Goal: Task Accomplishment & Management: Use online tool/utility

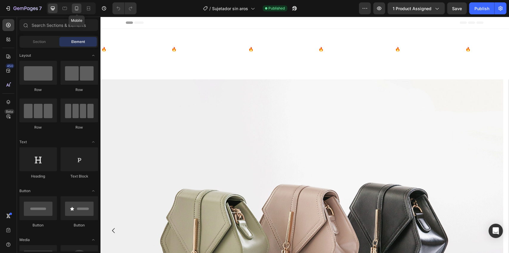
click at [78, 8] on icon at bounding box center [76, 8] width 3 height 4
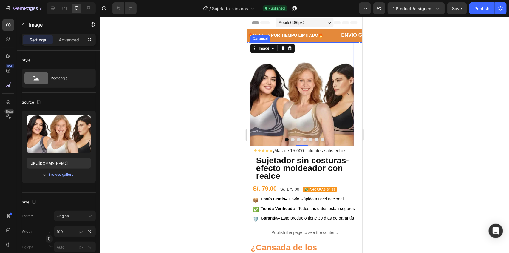
click at [290, 139] on button "Dot" at bounding box center [292, 139] width 4 height 4
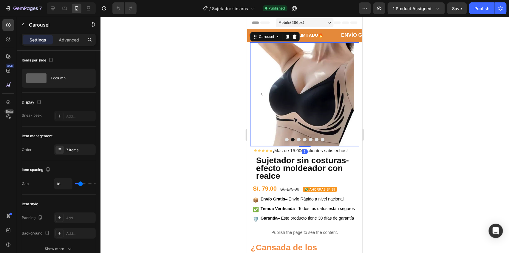
click at [296, 139] on button "Dot" at bounding box center [298, 139] width 4 height 4
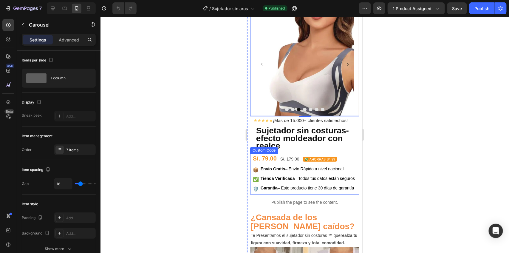
scroll to position [37, 0]
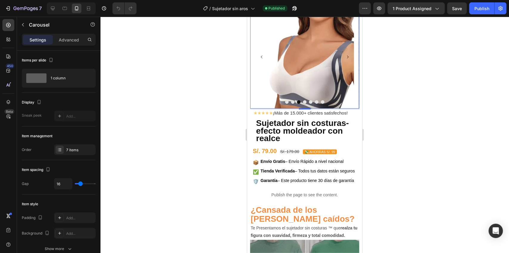
click at [263, 56] on icon "Carousel Back Arrow" at bounding box center [261, 57] width 4 height 4
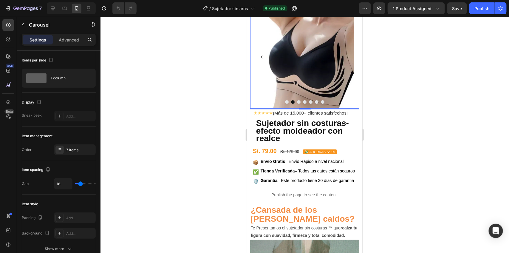
click at [263, 56] on icon "Carousel Back Arrow" at bounding box center [261, 57] width 4 height 4
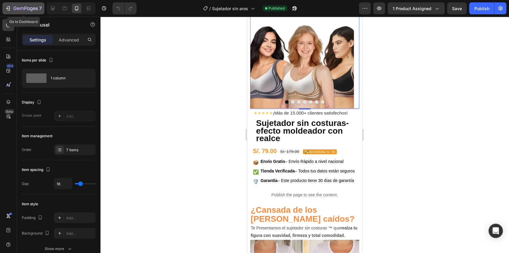
click at [22, 5] on div "7" at bounding box center [27, 8] width 28 height 7
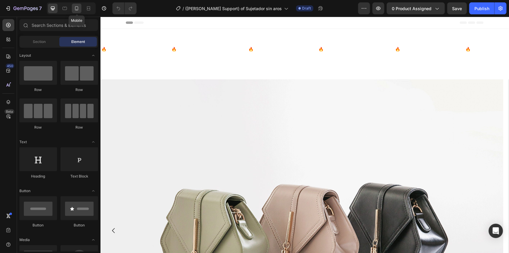
click at [75, 7] on icon at bounding box center [76, 8] width 3 height 4
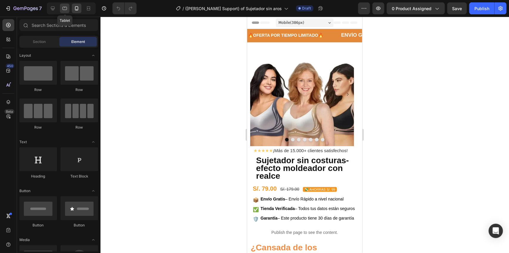
click at [62, 7] on icon at bounding box center [65, 8] width 6 height 6
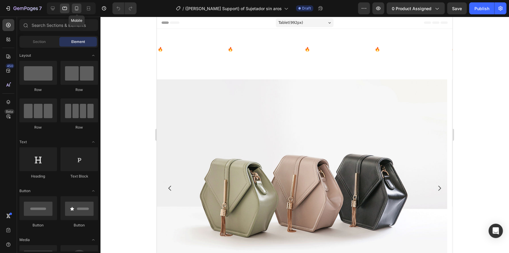
click at [76, 9] on icon at bounding box center [77, 8] width 6 height 6
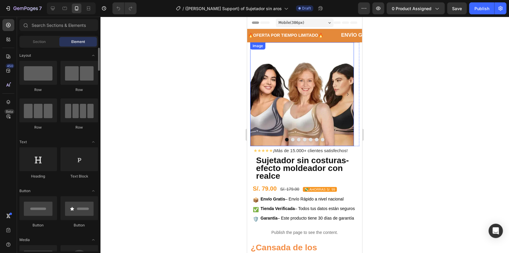
scroll to position [74, 0]
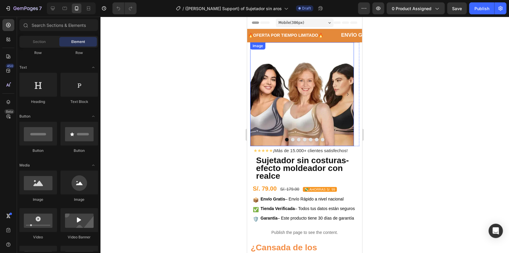
click at [305, 103] on img at bounding box center [302, 94] width 104 height 104
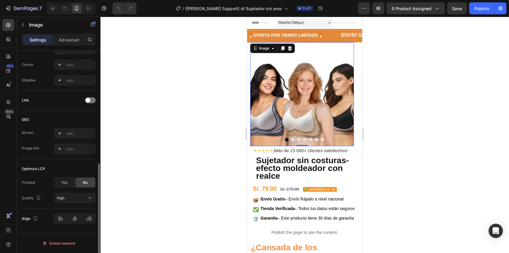
scroll to position [231, 0]
click at [90, 198] on icon at bounding box center [90, 198] width 6 height 6
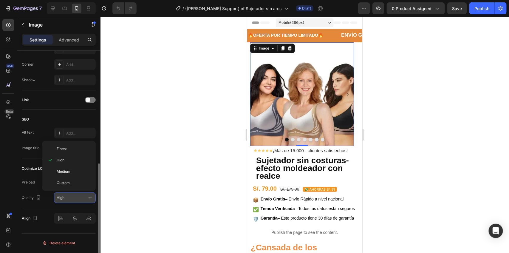
click at [90, 198] on icon at bounding box center [90, 198] width 6 height 6
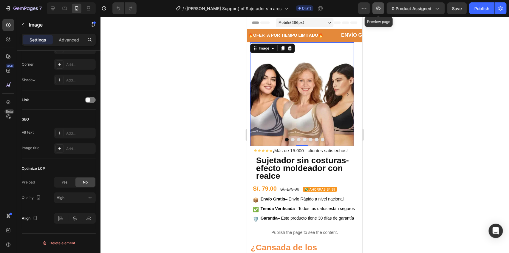
click at [381, 9] on icon "button" at bounding box center [378, 8] width 6 height 6
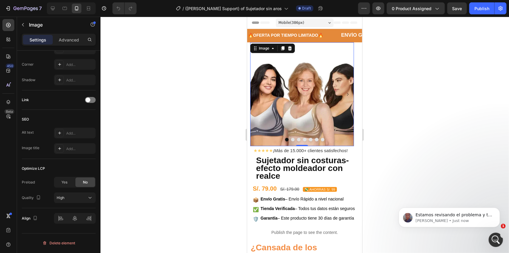
scroll to position [0, 0]
click at [60, 185] on div "Yes" at bounding box center [65, 182] width 20 height 10
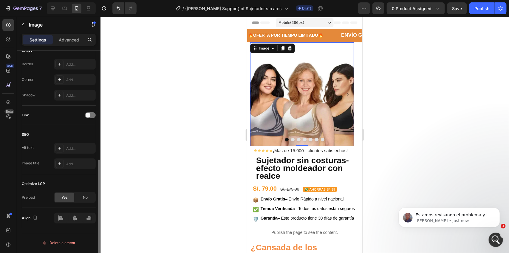
scroll to position [216, 0]
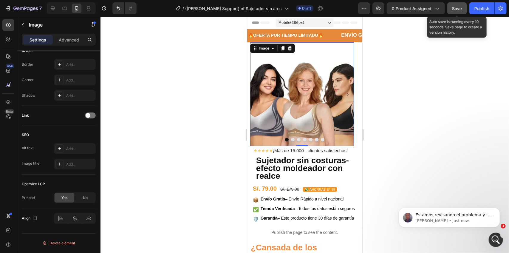
click at [453, 8] on span "Save" at bounding box center [457, 8] width 10 height 5
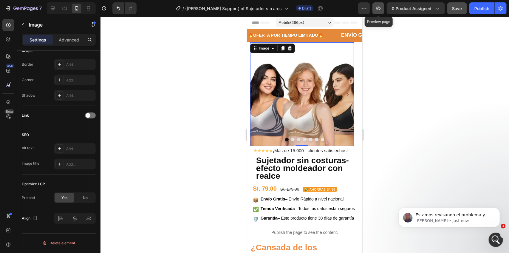
click at [382, 6] on button "button" at bounding box center [378, 8] width 12 height 12
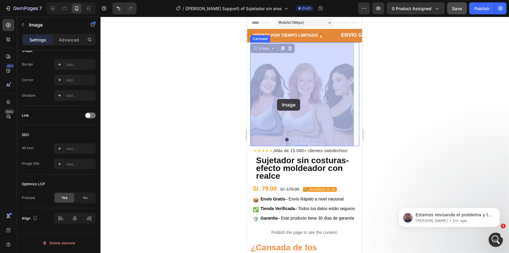
drag, startPoint x: 314, startPoint y: 91, endPoint x: 276, endPoint y: 99, distance: 38.5
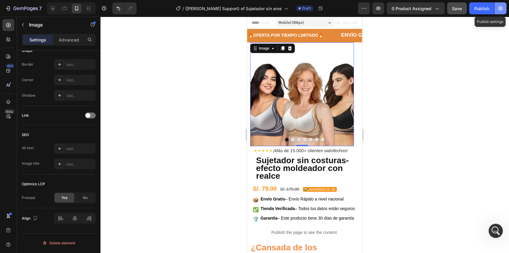
click at [504, 13] on button "button" at bounding box center [500, 8] width 12 height 12
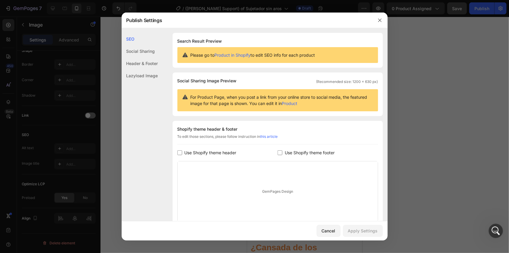
click at [453, 94] on div at bounding box center [254, 126] width 509 height 253
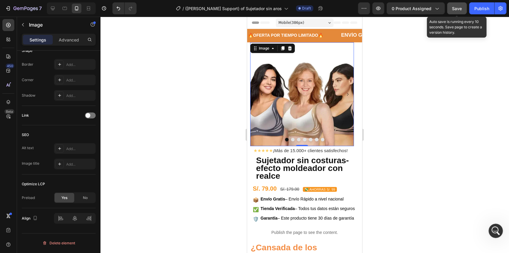
click at [456, 10] on span "Save" at bounding box center [457, 8] width 10 height 5
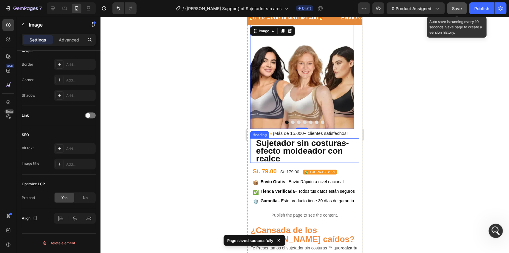
scroll to position [0, 0]
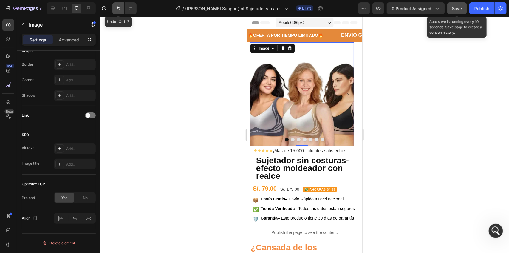
click at [116, 11] on icon "Undo/Redo" at bounding box center [118, 8] width 6 height 6
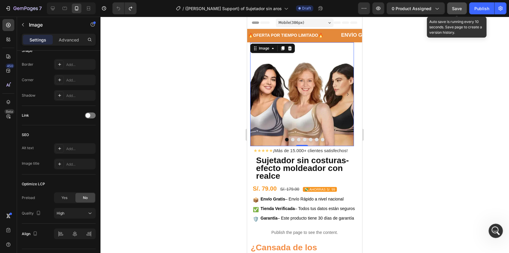
click at [458, 11] on div "Save" at bounding box center [457, 8] width 10 height 6
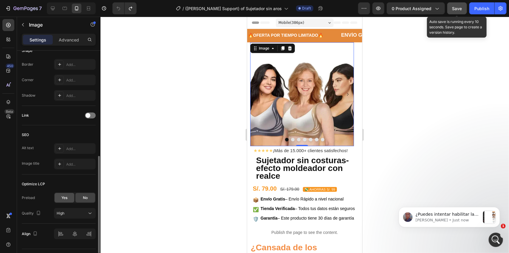
click at [63, 200] on span "Yes" at bounding box center [64, 197] width 6 height 5
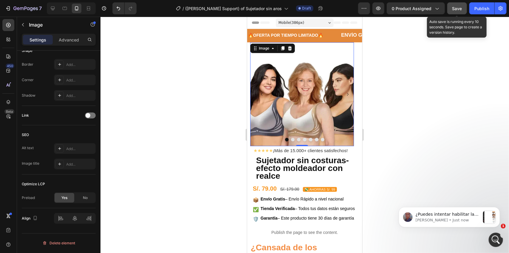
click at [453, 10] on span "Save" at bounding box center [457, 8] width 10 height 5
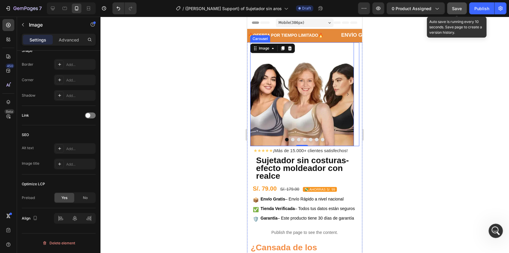
click at [290, 139] on button "Dot" at bounding box center [292, 139] width 4 height 4
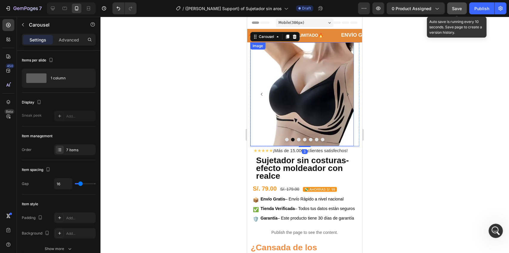
click at [294, 97] on img at bounding box center [302, 94] width 104 height 104
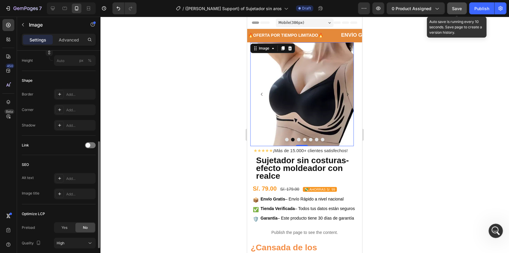
scroll to position [223, 0]
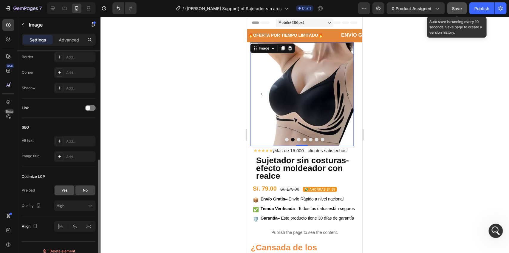
click at [63, 192] on span "Yes" at bounding box center [64, 189] width 6 height 5
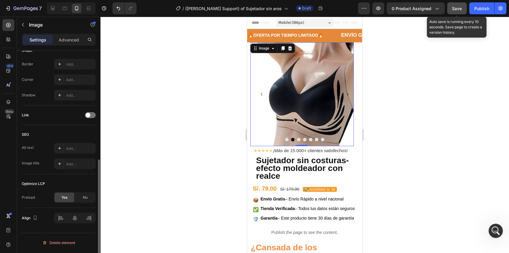
scroll to position [216, 0]
drag, startPoint x: 292, startPoint y: 114, endPoint x: 249, endPoint y: 114, distance: 43.2
click at [320, 139] on button "Dot" at bounding box center [322, 139] width 4 height 4
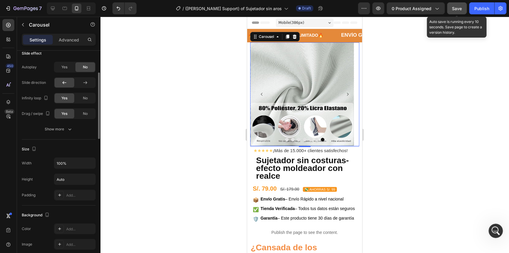
scroll to position [318, 0]
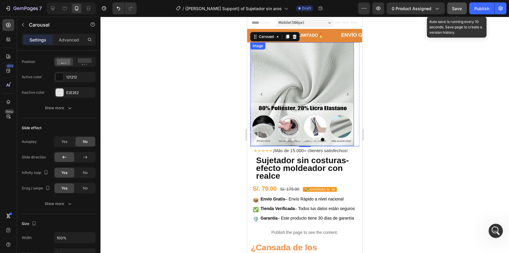
click at [284, 69] on img at bounding box center [302, 94] width 104 height 104
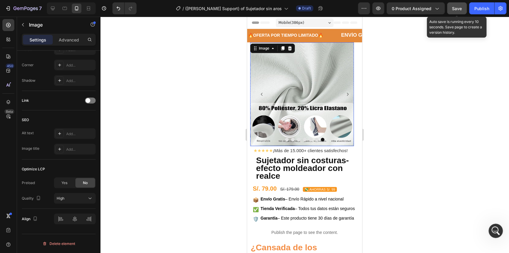
scroll to position [0, 0]
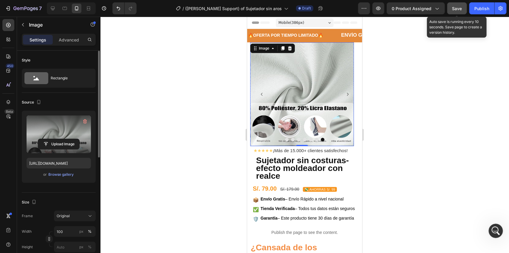
click at [59, 125] on label at bounding box center [59, 134] width 64 height 38
click at [59, 139] on input "file" at bounding box center [58, 144] width 41 height 10
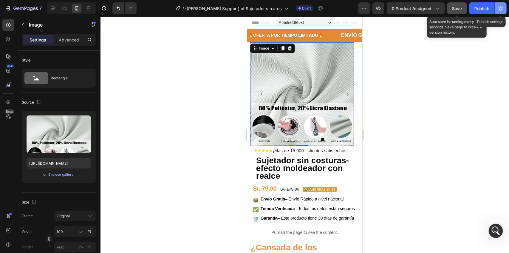
click at [501, 8] on icon "button" at bounding box center [500, 8] width 6 height 6
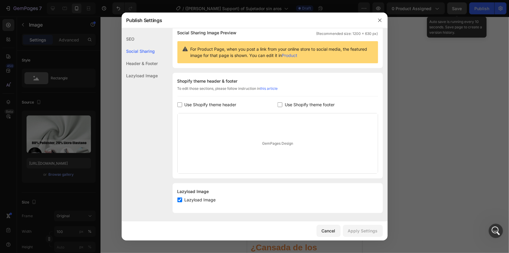
scroll to position [49, 0]
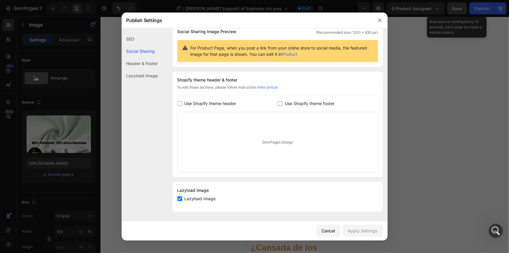
click at [142, 75] on div "Lazyload Image" at bounding box center [140, 75] width 36 height 12
click at [144, 72] on div "Lazyload Image" at bounding box center [140, 75] width 36 height 12
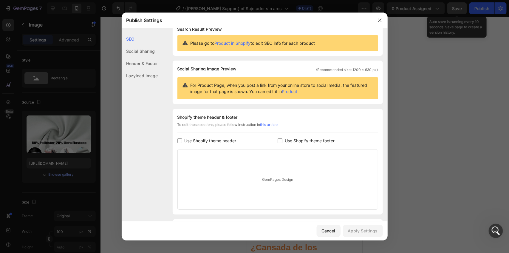
scroll to position [0, 0]
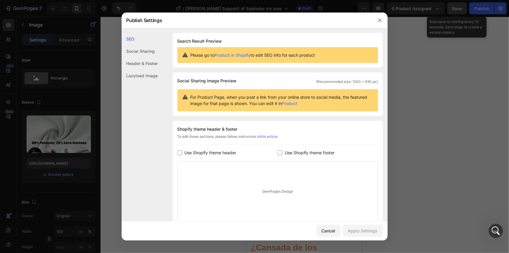
click at [146, 57] on div "Social Sharing" at bounding box center [140, 63] width 36 height 12
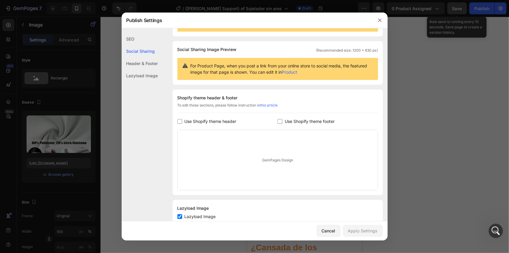
scroll to position [38, 0]
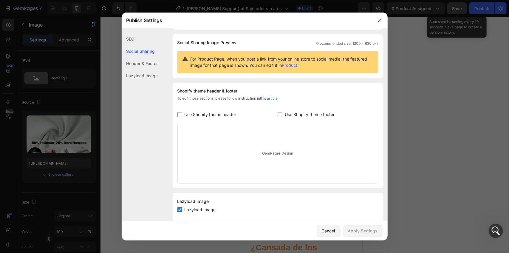
click at [140, 69] on div "Header & Footer" at bounding box center [140, 75] width 36 height 12
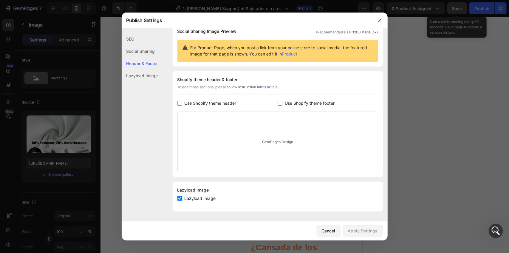
click at [140, 72] on div "Lazyload Image" at bounding box center [140, 75] width 36 height 12
click at [379, 20] on icon "button" at bounding box center [379, 19] width 3 height 3
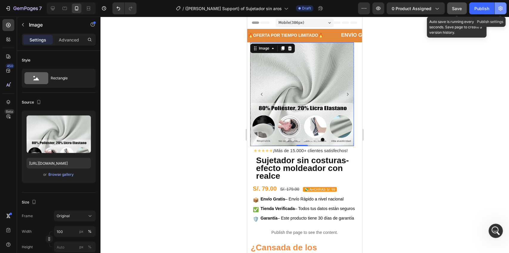
click at [500, 7] on icon "button" at bounding box center [500, 8] width 6 height 6
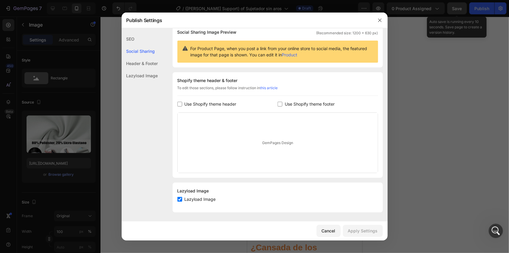
scroll to position [49, 0]
click at [145, 72] on div "Lazyload Image" at bounding box center [140, 75] width 36 height 12
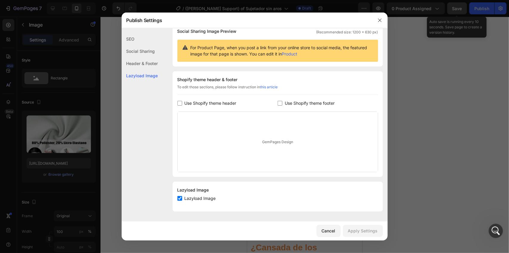
click at [145, 69] on div "Header & Footer" at bounding box center [140, 75] width 36 height 12
click at [155, 57] on div "Social Sharing" at bounding box center [140, 63] width 36 height 12
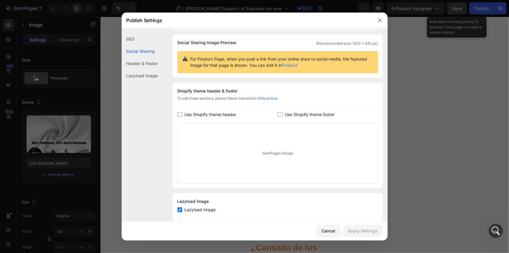
click at [136, 45] on div "SEO" at bounding box center [140, 51] width 36 height 12
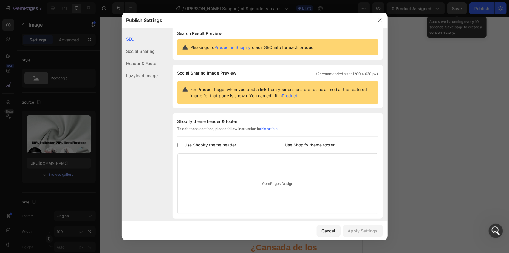
scroll to position [0, 0]
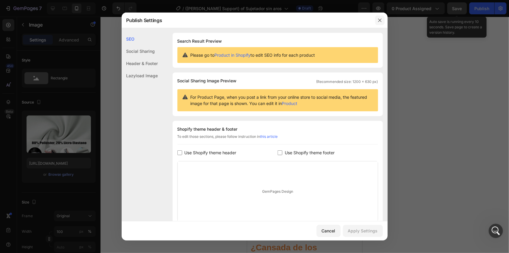
click at [382, 19] on button "button" at bounding box center [380, 20] width 10 height 10
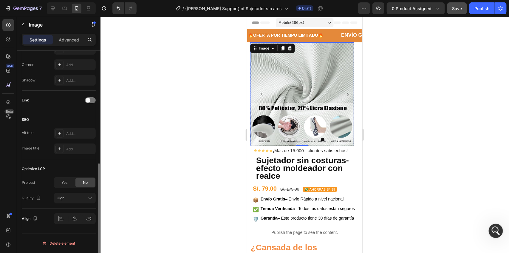
scroll to position [231, 0]
click at [498, 9] on icon "button" at bounding box center [500, 8] width 6 height 6
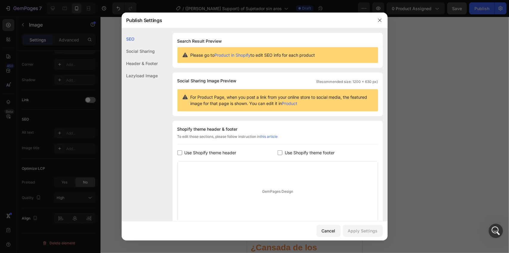
click at [141, 76] on div "Lazyload Image" at bounding box center [140, 75] width 36 height 12
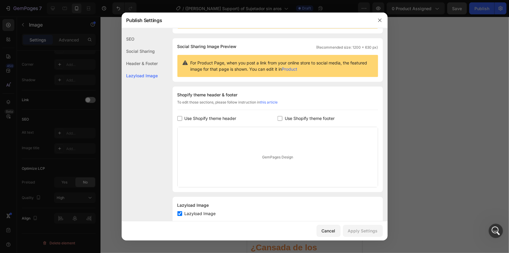
scroll to position [49, 0]
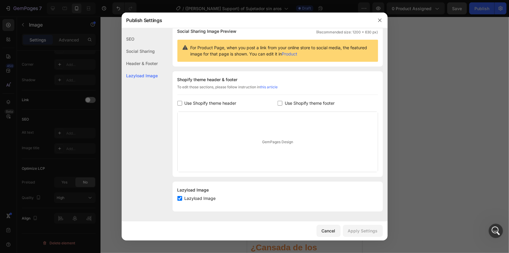
click at [181, 198] on input "checkbox" at bounding box center [179, 198] width 5 height 5
click at [178, 197] on input "checkbox" at bounding box center [179, 198] width 5 height 5
checkbox input "true"
click at [381, 23] on button "button" at bounding box center [380, 20] width 10 height 10
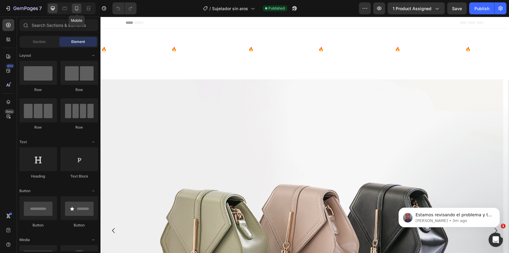
click at [78, 10] on icon at bounding box center [77, 8] width 6 height 6
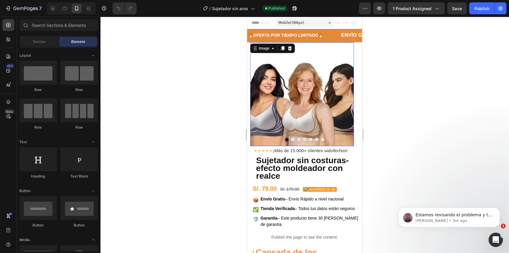
drag, startPoint x: 309, startPoint y: 94, endPoint x: 294, endPoint y: 96, distance: 15.0
click at [294, 96] on img at bounding box center [302, 94] width 104 height 104
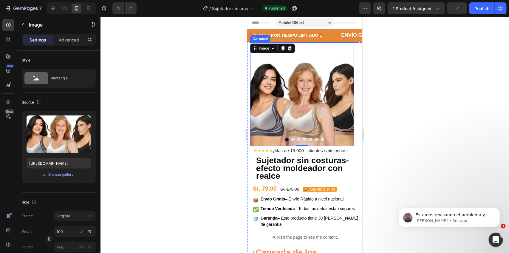
click at [290, 139] on button "Dot" at bounding box center [292, 139] width 4 height 4
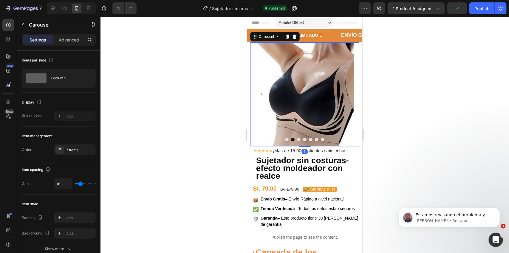
click at [296, 140] on button "Dot" at bounding box center [298, 139] width 4 height 4
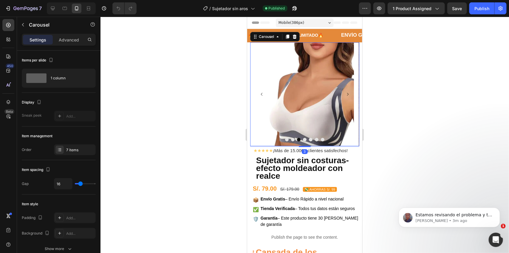
click at [299, 140] on div at bounding box center [304, 139] width 109 height 4
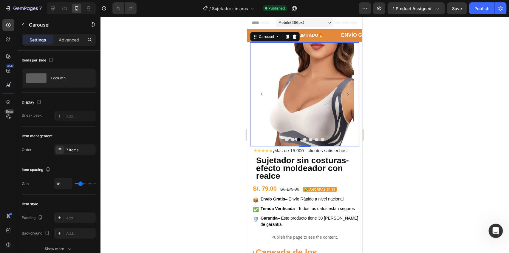
click at [302, 138] on button "Dot" at bounding box center [304, 139] width 4 height 4
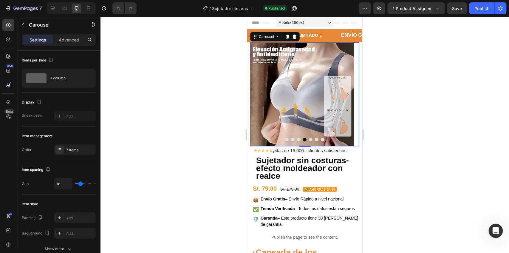
click at [308, 140] on button "Dot" at bounding box center [310, 139] width 4 height 4
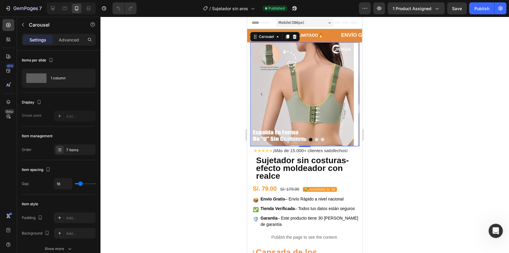
click at [314, 138] on button "Dot" at bounding box center [316, 139] width 4 height 4
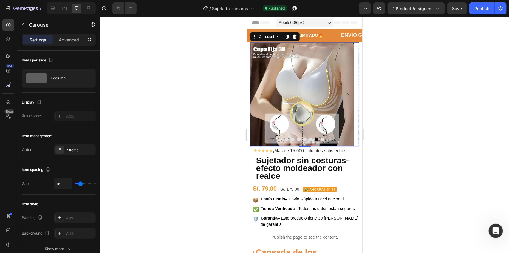
click at [320, 138] on button "Dot" at bounding box center [322, 139] width 4 height 4
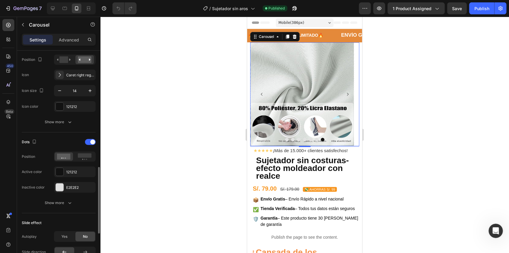
scroll to position [261, 0]
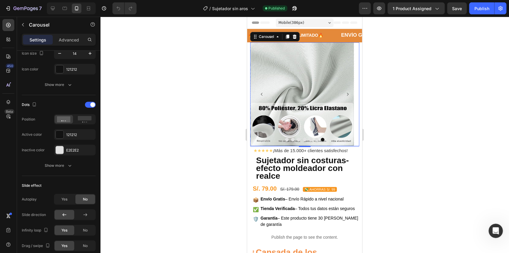
click at [285, 140] on button "Dot" at bounding box center [287, 139] width 4 height 4
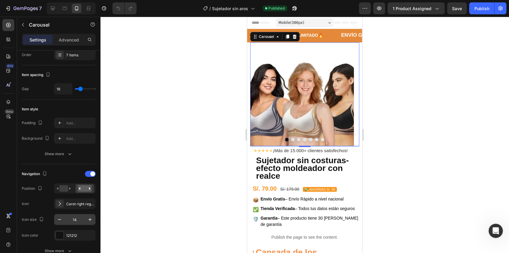
scroll to position [0, 0]
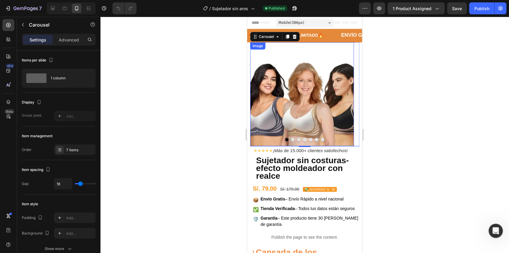
click at [282, 89] on img at bounding box center [302, 94] width 104 height 104
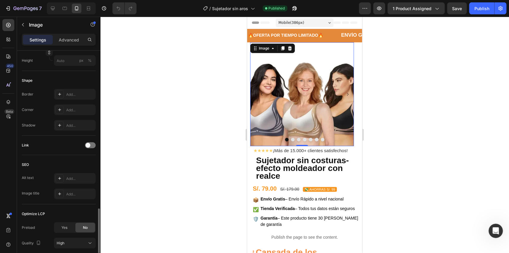
scroll to position [231, 0]
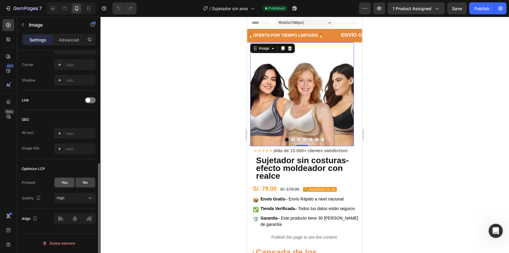
click at [61, 182] on span "Yes" at bounding box center [64, 182] width 6 height 5
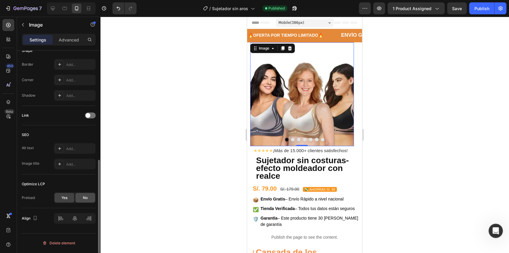
click at [82, 200] on div "No" at bounding box center [85, 198] width 20 height 10
click at [67, 197] on span "Yes" at bounding box center [64, 197] width 6 height 5
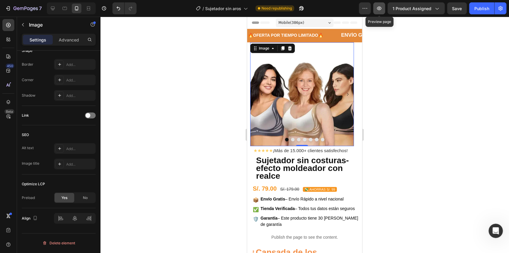
click at [377, 10] on icon "button" at bounding box center [379, 8] width 6 height 6
click at [118, 7] on icon "Undo/Redo" at bounding box center [118, 8] width 6 height 6
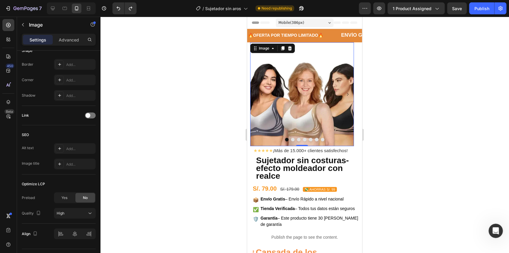
drag, startPoint x: 6, startPoint y: 64, endPoint x: 2, endPoint y: -1, distance: 65.0
click at [2, 0] on html "7 Version history / Sujetador sin aros Need republishing Preview 1 product assi…" at bounding box center [254, 254] width 509 height 509
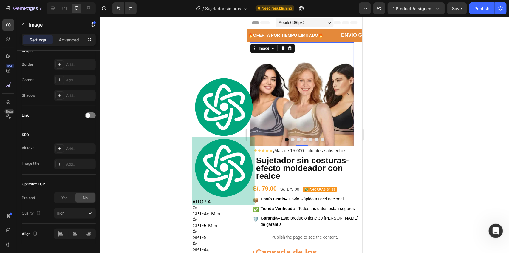
type textarea "Chat New Conversation 🤓 Explain a complex thing Explain Artificial Intelligence…"
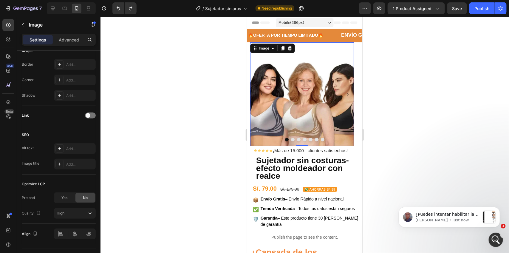
scroll to position [0, 0]
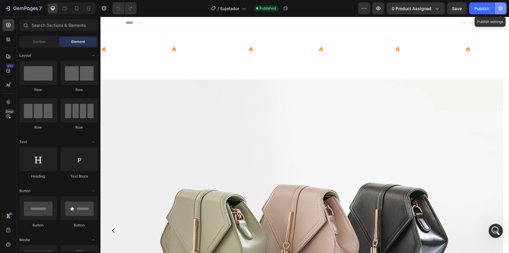
click at [496, 9] on button "button" at bounding box center [500, 8] width 12 height 12
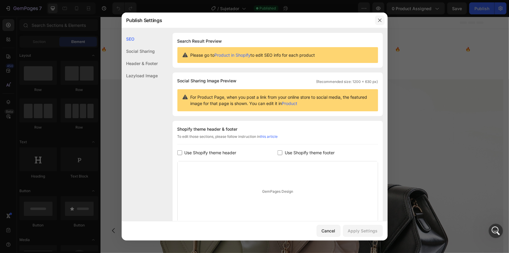
click at [376, 17] on button "button" at bounding box center [380, 20] width 10 height 10
